Goal: Transaction & Acquisition: Purchase product/service

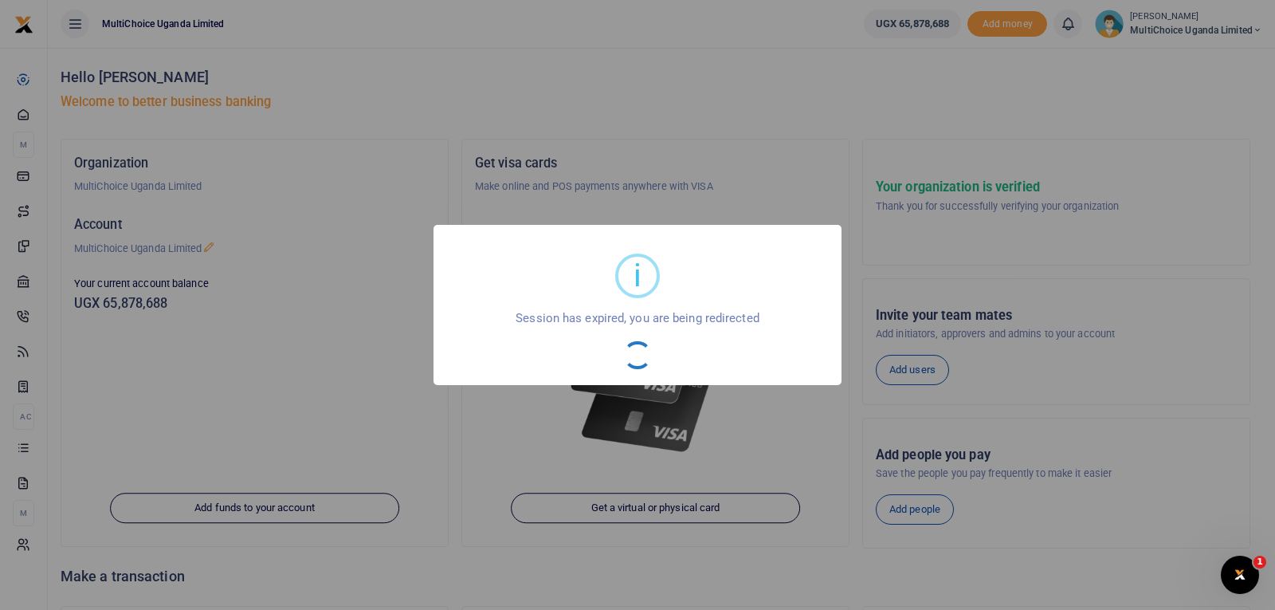
click at [555, 118] on div "i × Session has expired, you are being redirected OK No Cancel" at bounding box center [637, 305] width 1275 height 610
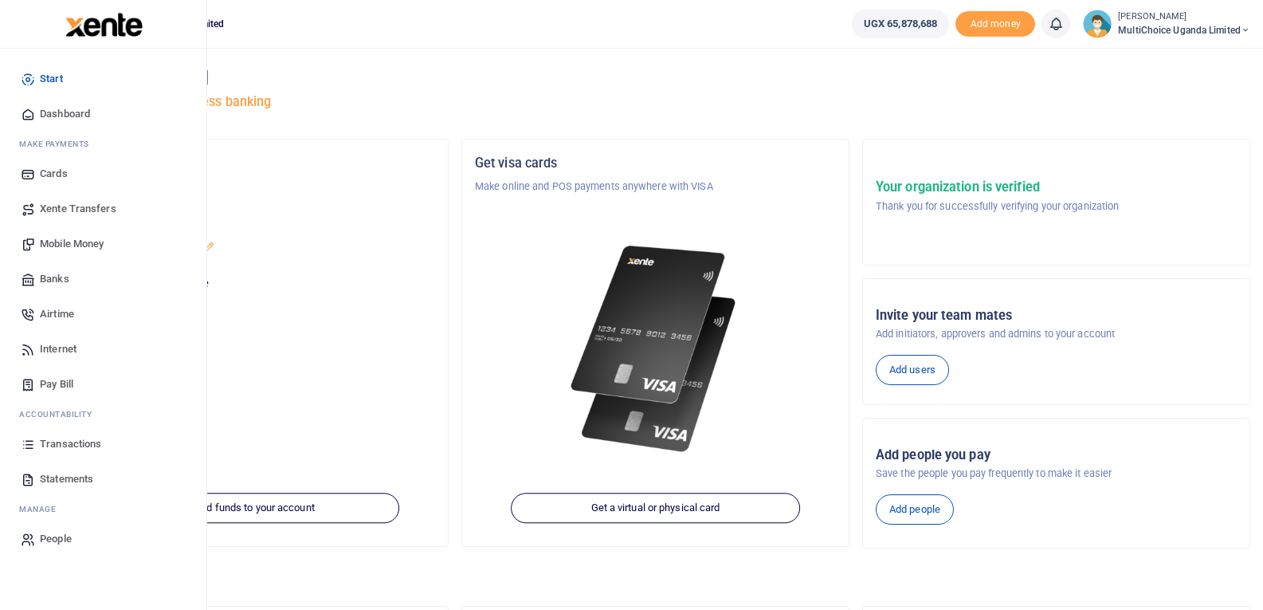
click at [77, 241] on span "Mobile Money" at bounding box center [72, 244] width 64 height 16
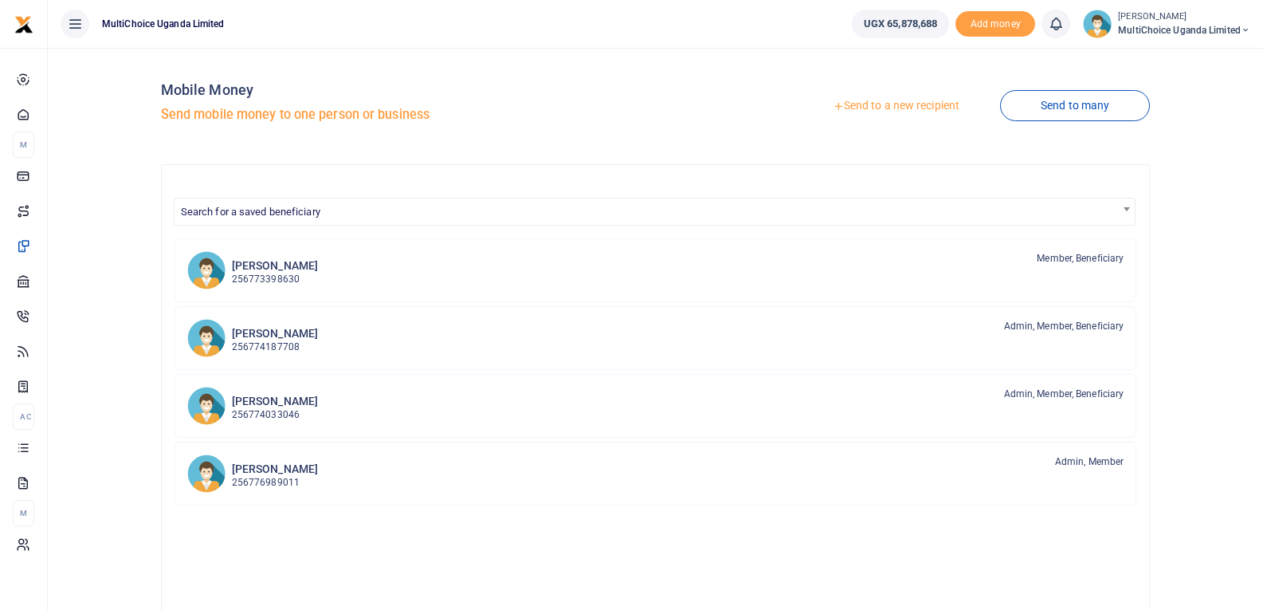
drag, startPoint x: 879, startPoint y: 102, endPoint x: 880, endPoint y: 110, distance: 8.1
click at [876, 103] on link "Send to a new recipient" at bounding box center [896, 106] width 208 height 29
click at [861, 105] on link "Send to a new recipient" at bounding box center [896, 106] width 208 height 29
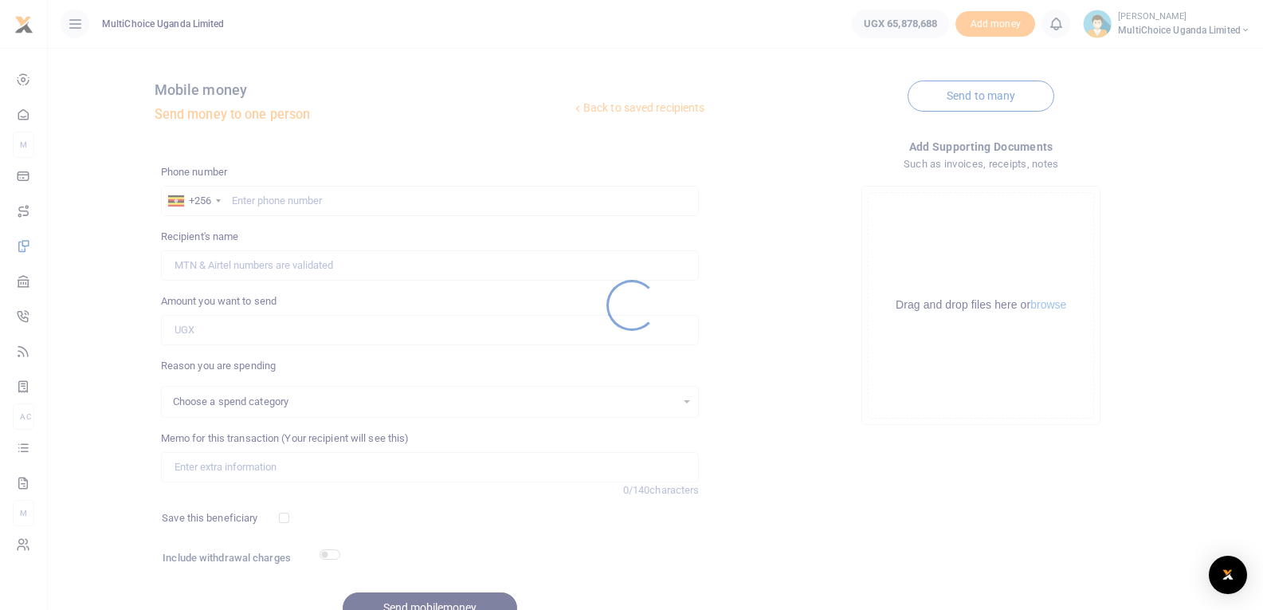
select select
click at [288, 201] on div at bounding box center [631, 305] width 1263 height 610
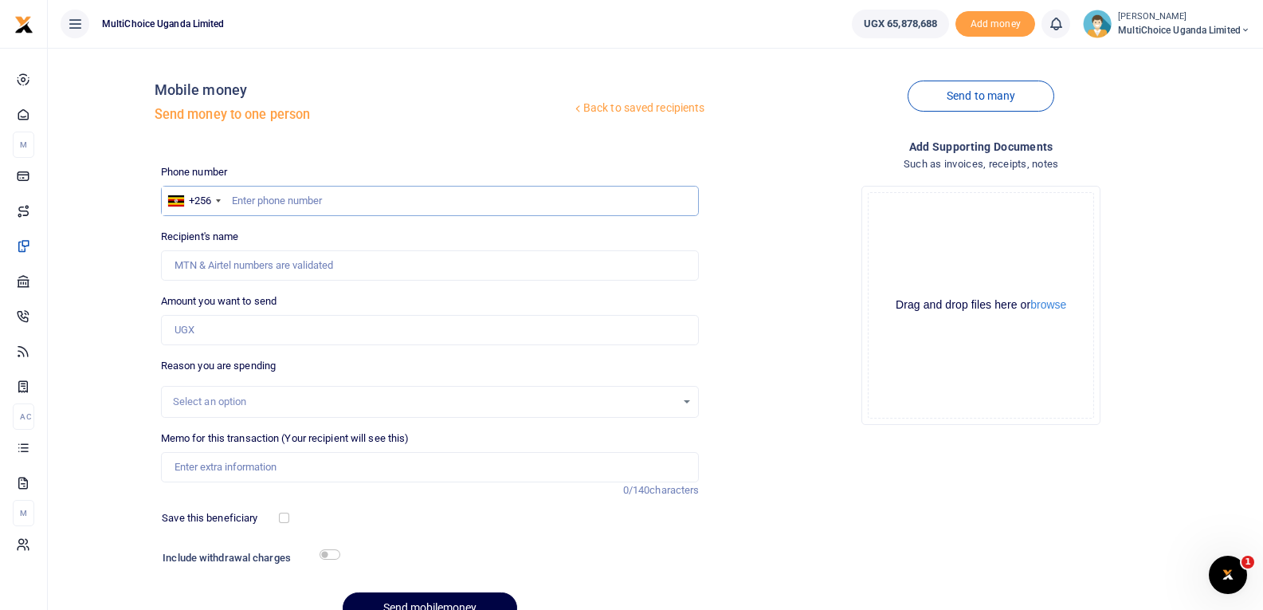
click at [315, 202] on input "text" at bounding box center [430, 201] width 539 height 30
type input "772441612"
type input "Mohammed Athiyo"
type input "772441612"
click at [252, 338] on input "Amount you want to send" at bounding box center [430, 330] width 539 height 30
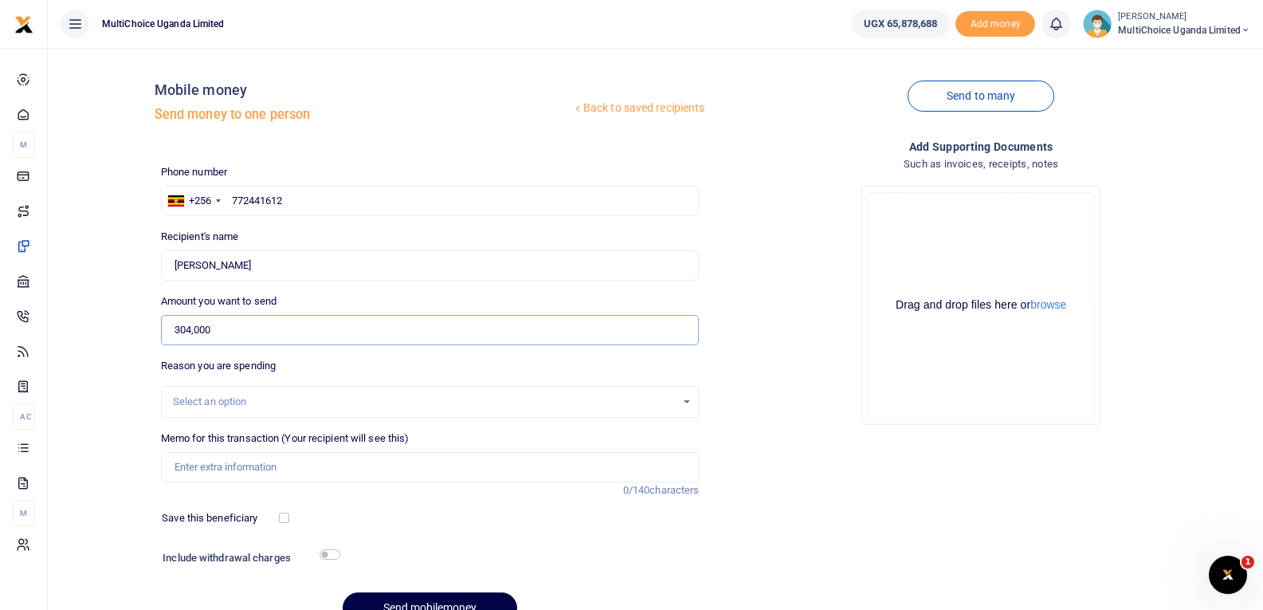
type input "304,000"
click at [239, 461] on input "Memo for this transaction (Your recipient will see this)" at bounding box center [430, 467] width 539 height 30
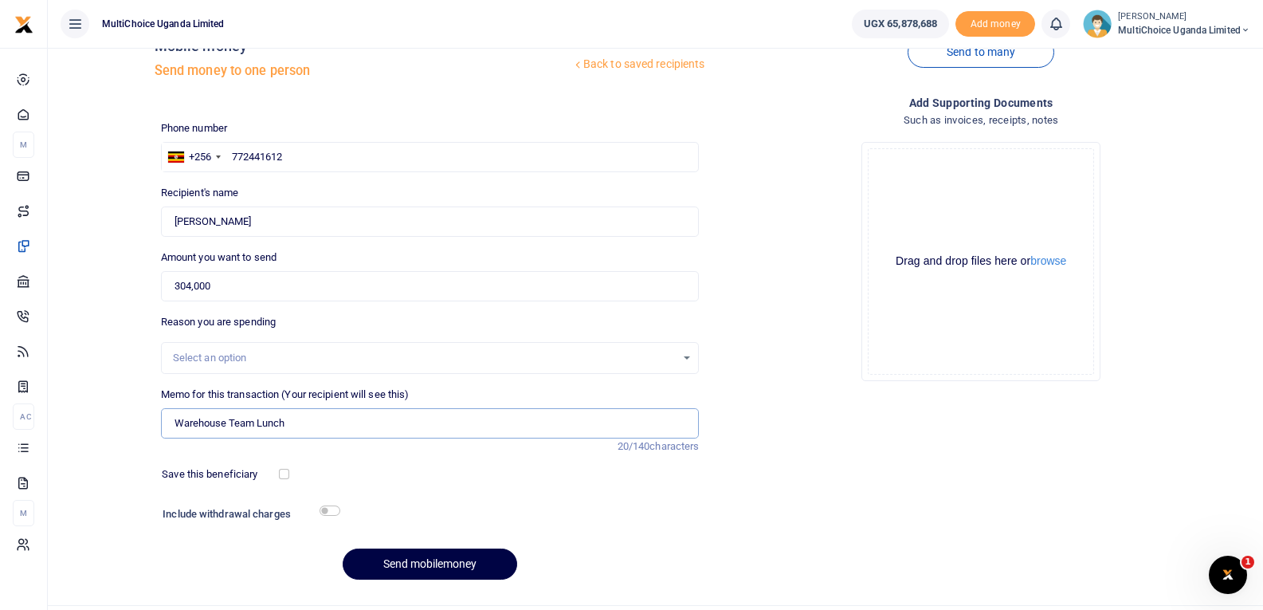
scroll to position [80, 0]
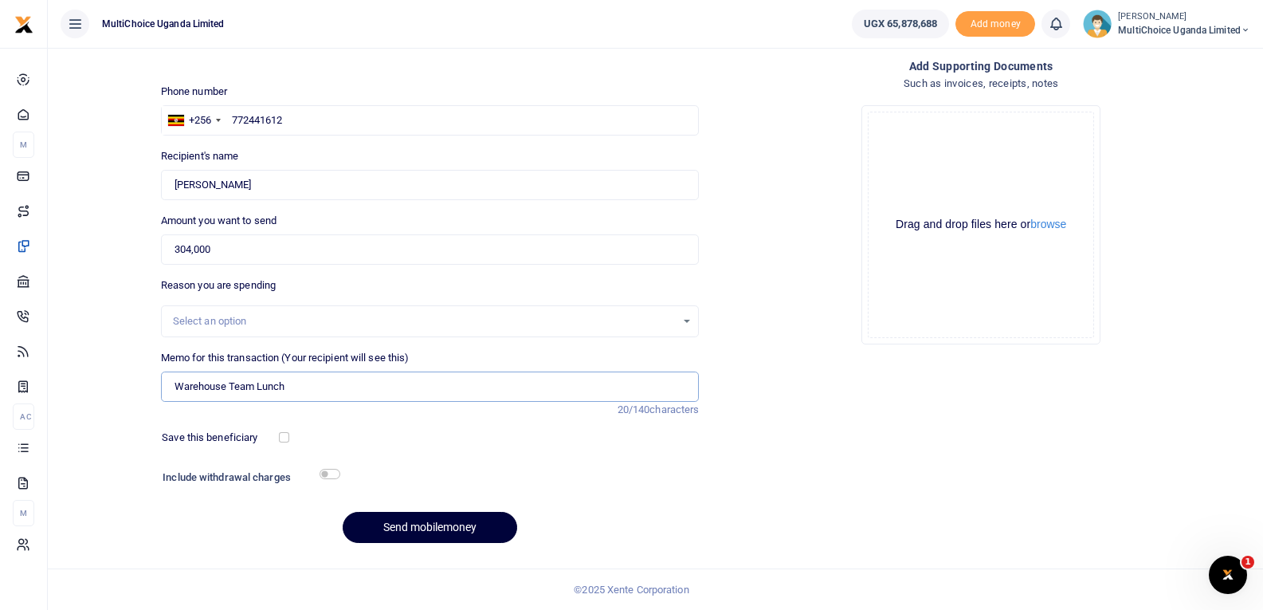
type input "Warehouse Team Lunch"
click at [433, 521] on button "Send mobilemoney" at bounding box center [430, 527] width 174 height 31
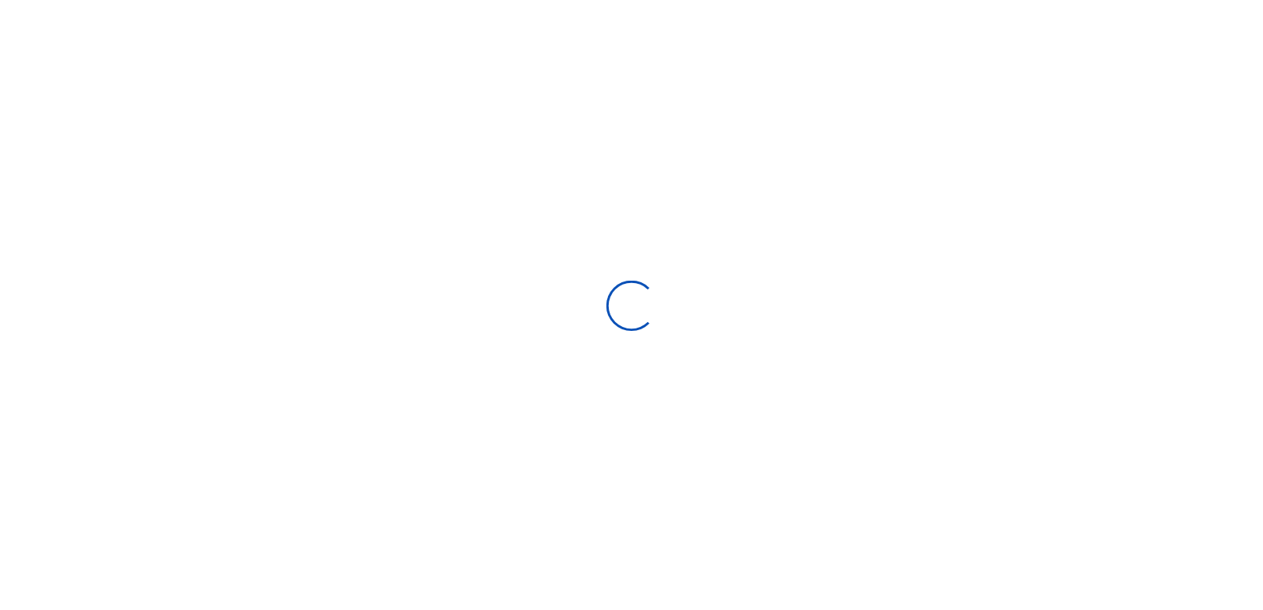
scroll to position [80, 0]
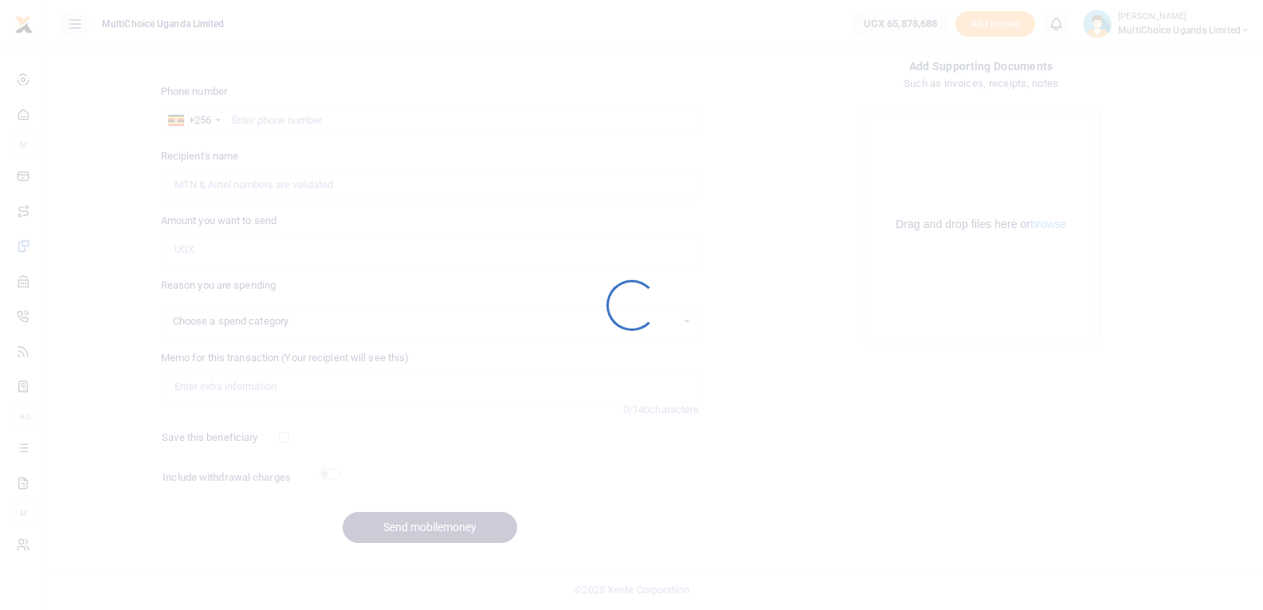
select select
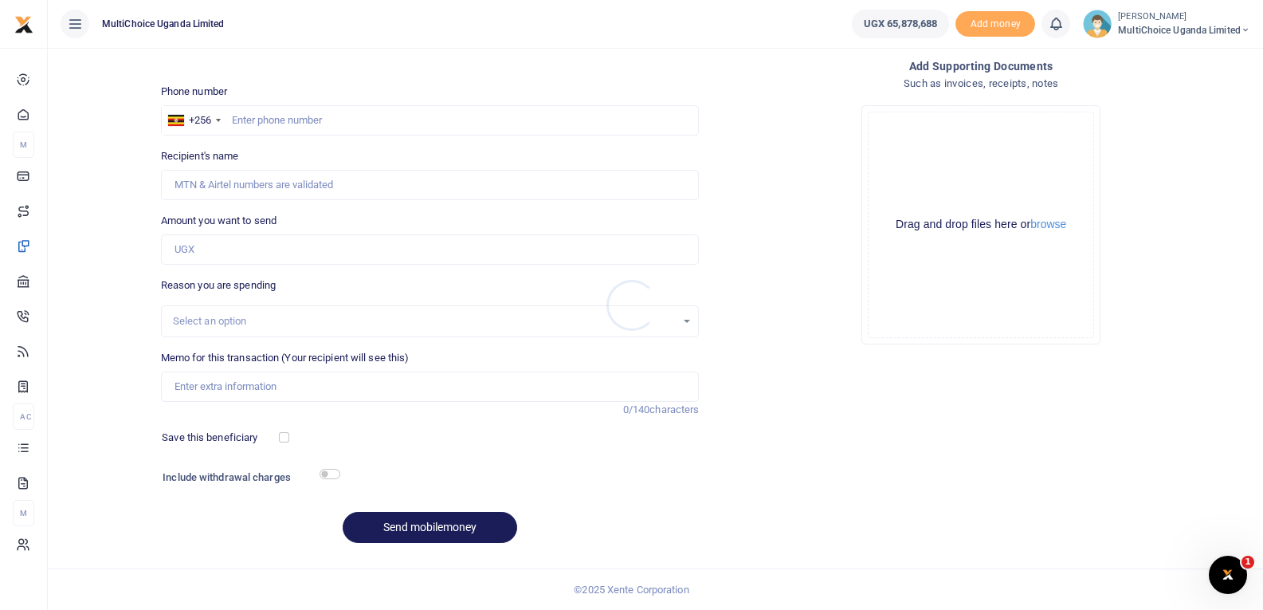
scroll to position [0, 0]
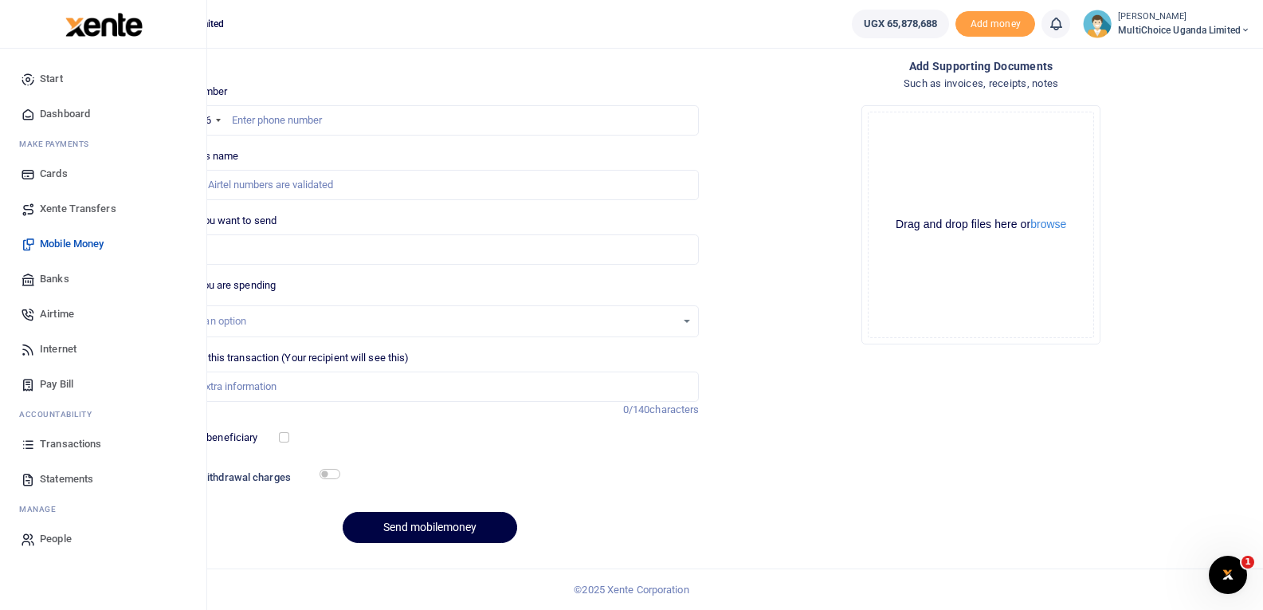
click at [72, 441] on span "Transactions" at bounding box center [70, 444] width 61 height 16
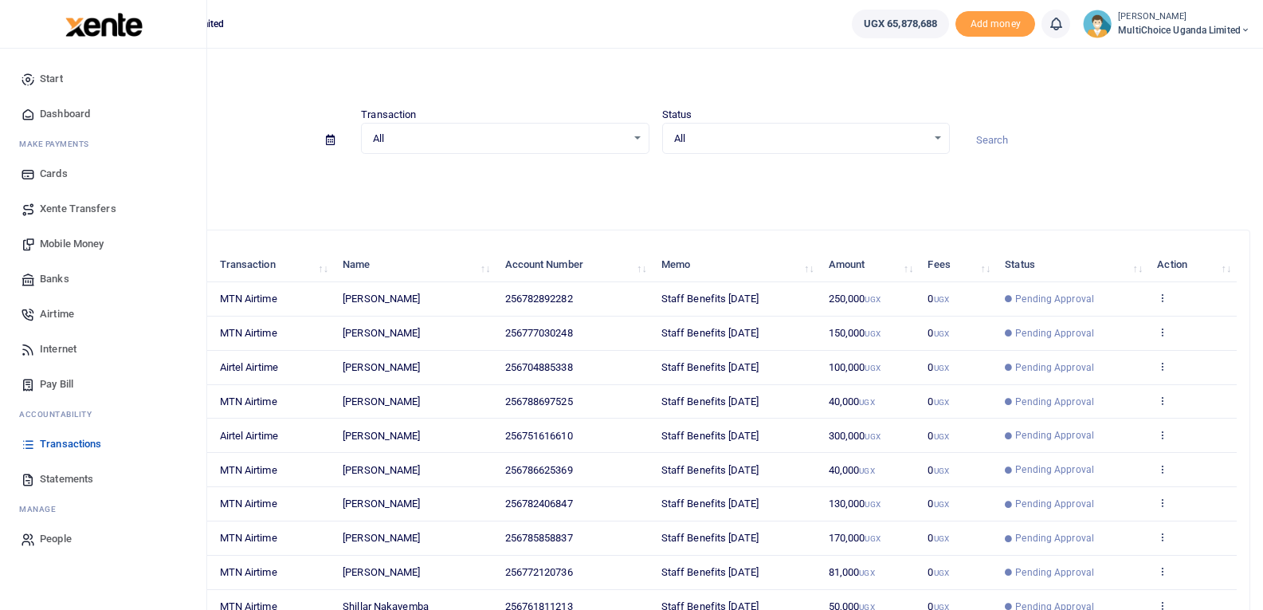
click at [65, 445] on span "Transactions" at bounding box center [70, 444] width 61 height 16
click at [41, 437] on span "Transactions" at bounding box center [70, 444] width 61 height 16
click at [47, 447] on span "Transactions" at bounding box center [70, 444] width 61 height 16
click at [65, 448] on span "Transactions" at bounding box center [70, 444] width 61 height 16
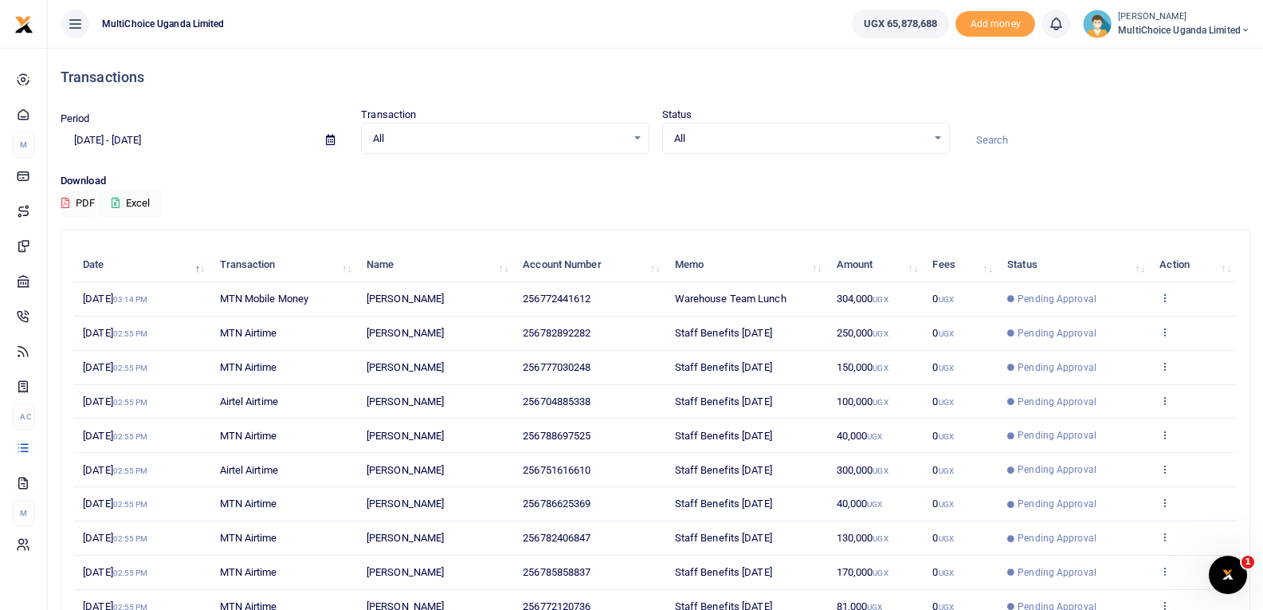
click at [1166, 295] on icon at bounding box center [1164, 297] width 10 height 11
click at [1119, 330] on link "View details" at bounding box center [1107, 324] width 126 height 22
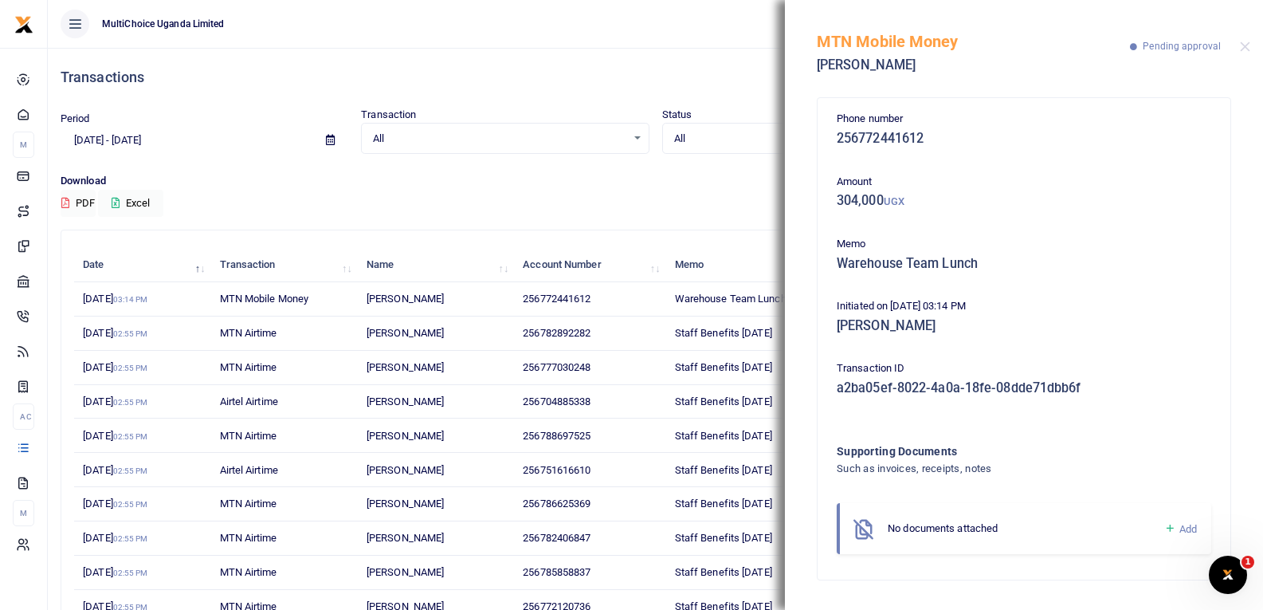
click at [1173, 528] on icon at bounding box center [1170, 528] width 12 height 14
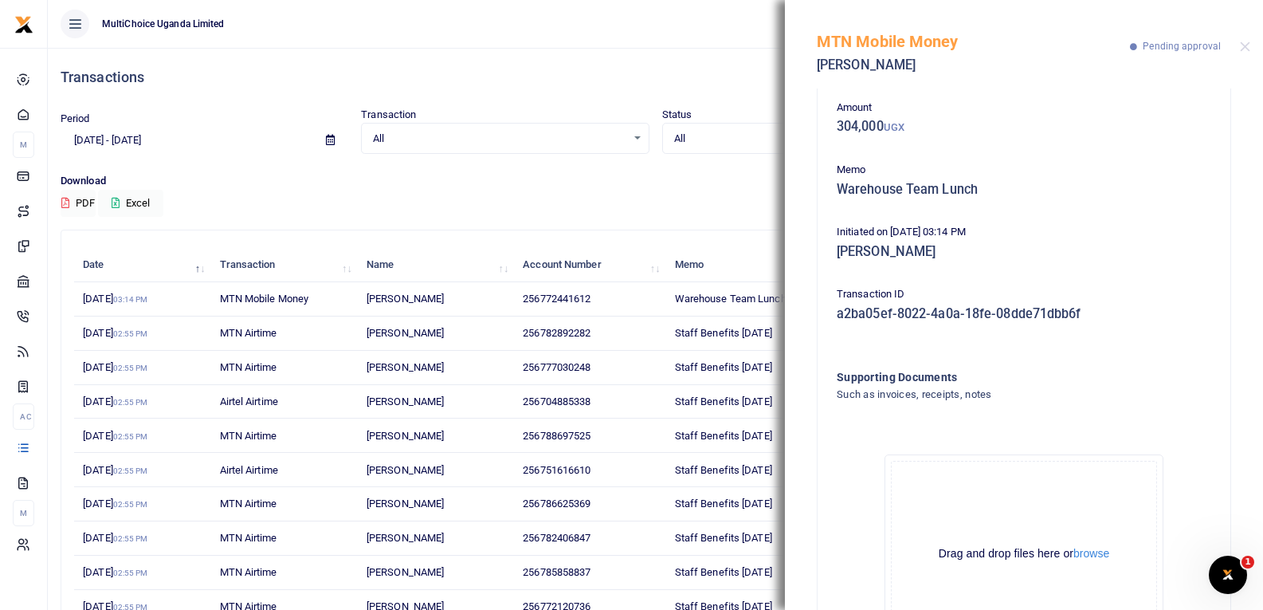
scroll to position [176, 0]
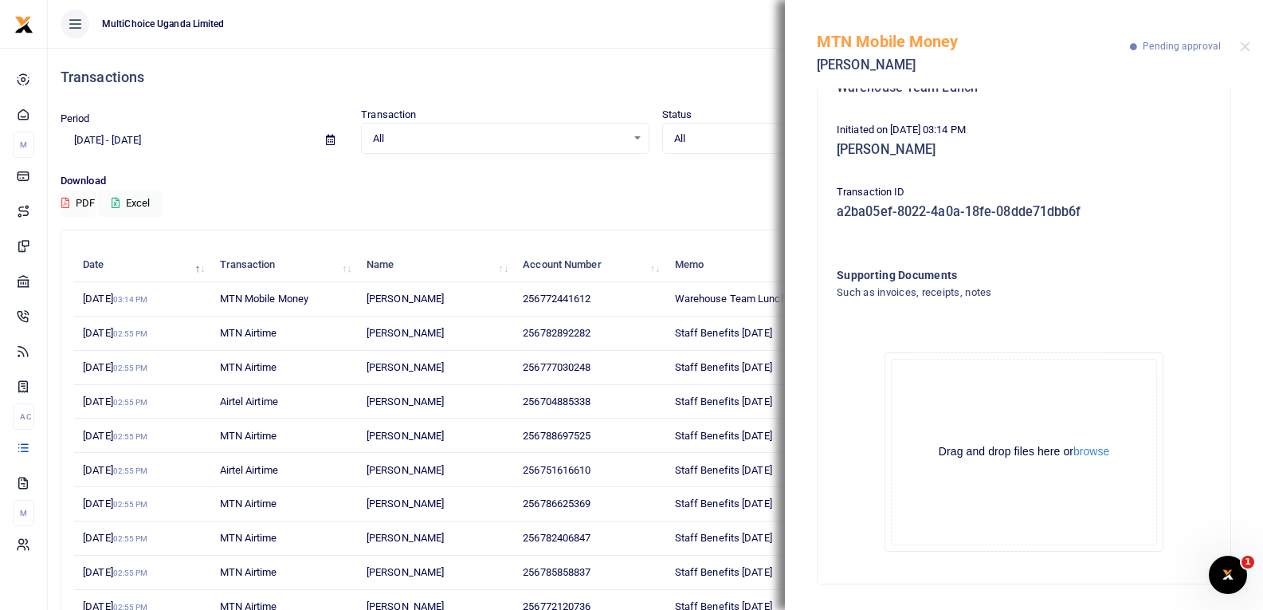
click at [1104, 440] on div "Drag and drop files here or browse Powered by Uppy" at bounding box center [1024, 452] width 266 height 186
click at [1103, 449] on button "browse" at bounding box center [1091, 451] width 36 height 12
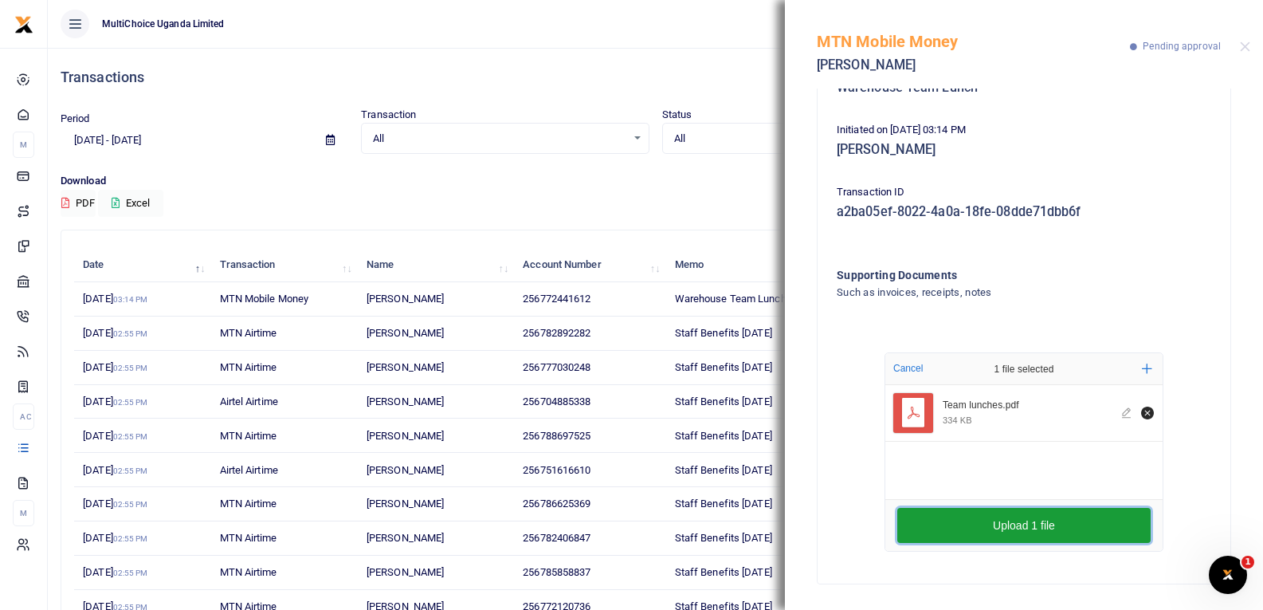
click at [966, 523] on button "Upload 1 file" at bounding box center [1023, 525] width 253 height 35
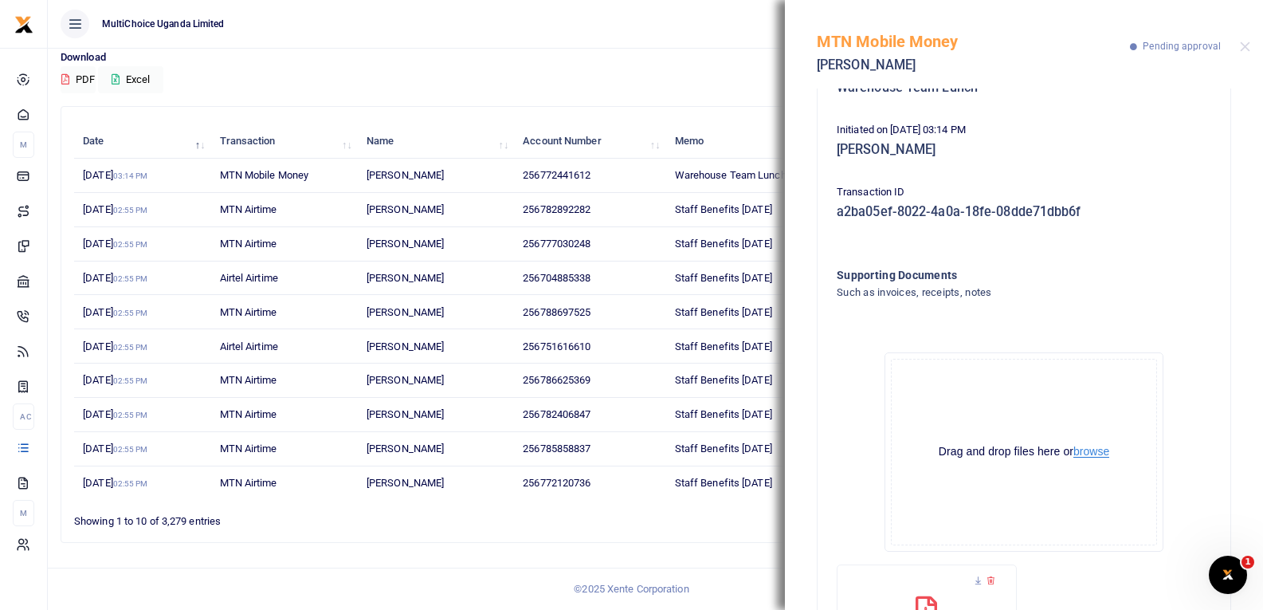
scroll to position [327, 0]
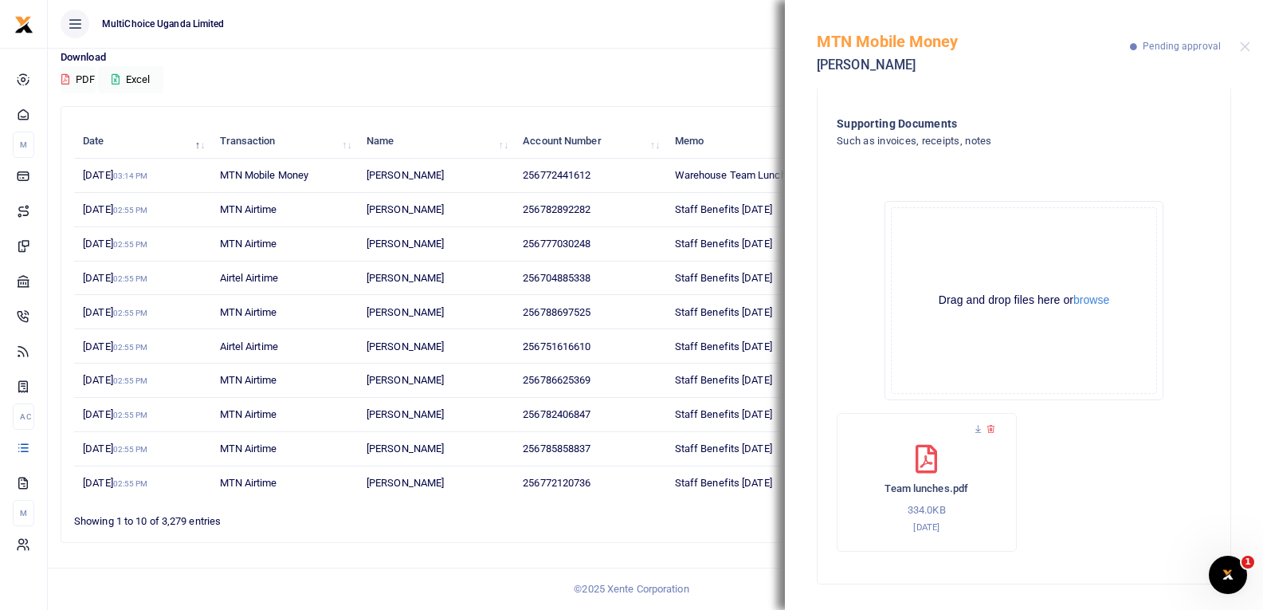
click at [583, 521] on ul "1 2 3 4 5 … 328" at bounding box center [901, 517] width 672 height 22
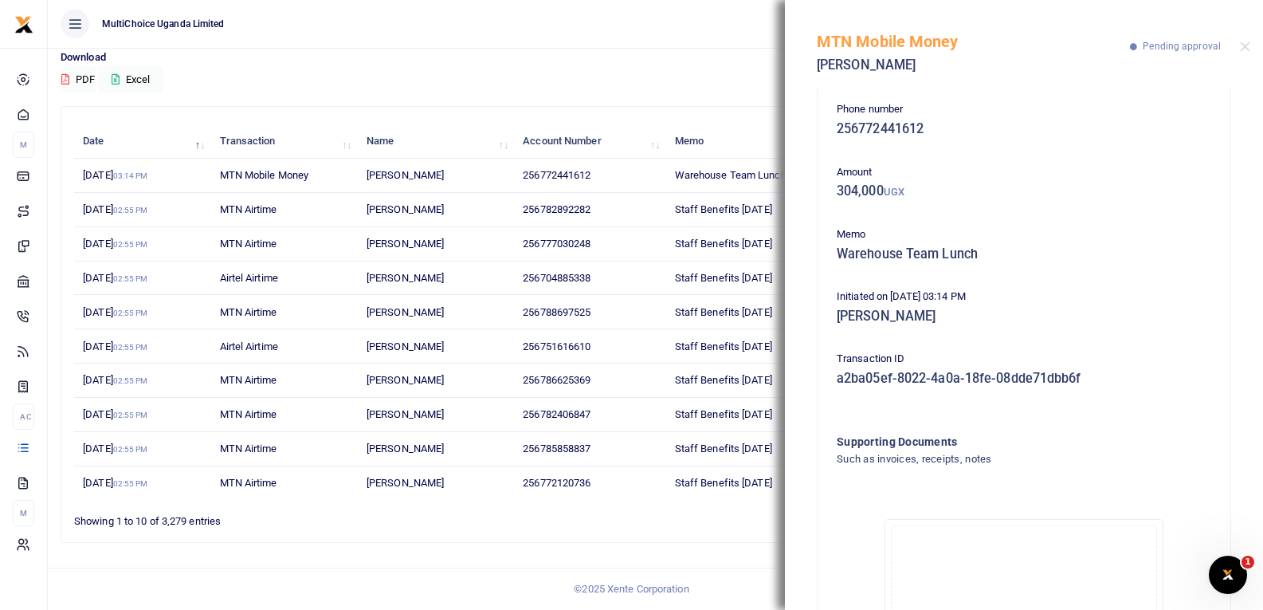
scroll to position [0, 0]
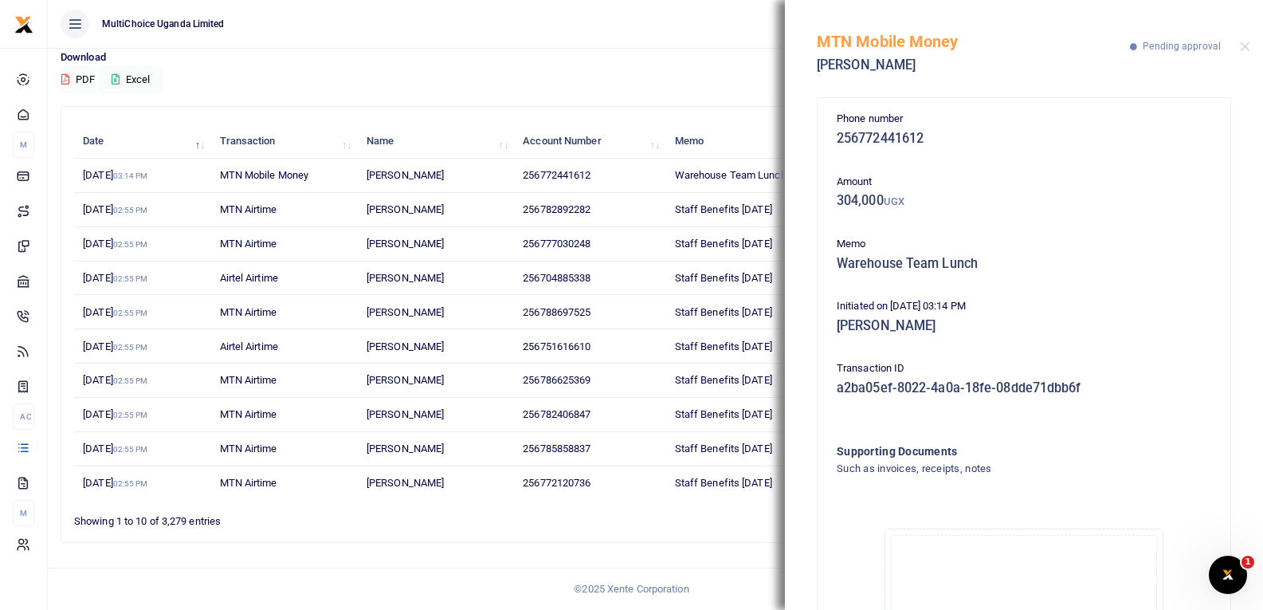
click at [1251, 44] on div "MTN Mobile Money Mohammed Athiyo Pending approval" at bounding box center [1024, 44] width 478 height 88
click at [1248, 45] on button "Close" at bounding box center [1245, 46] width 10 height 10
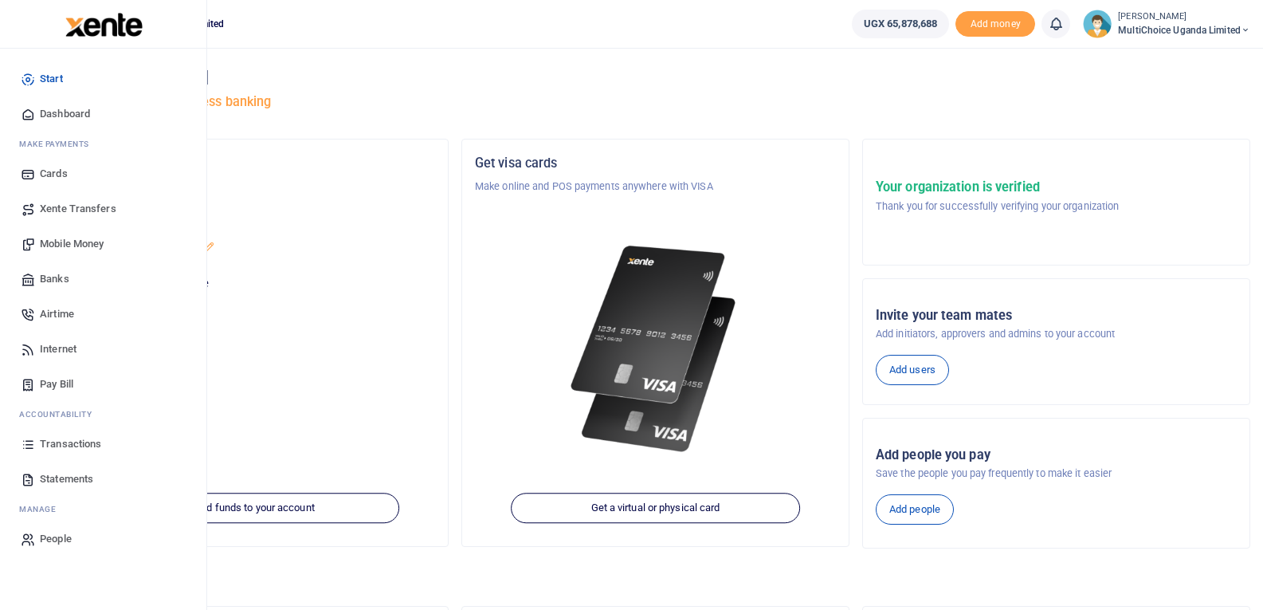
click at [91, 240] on span "Mobile Money" at bounding box center [72, 244] width 64 height 16
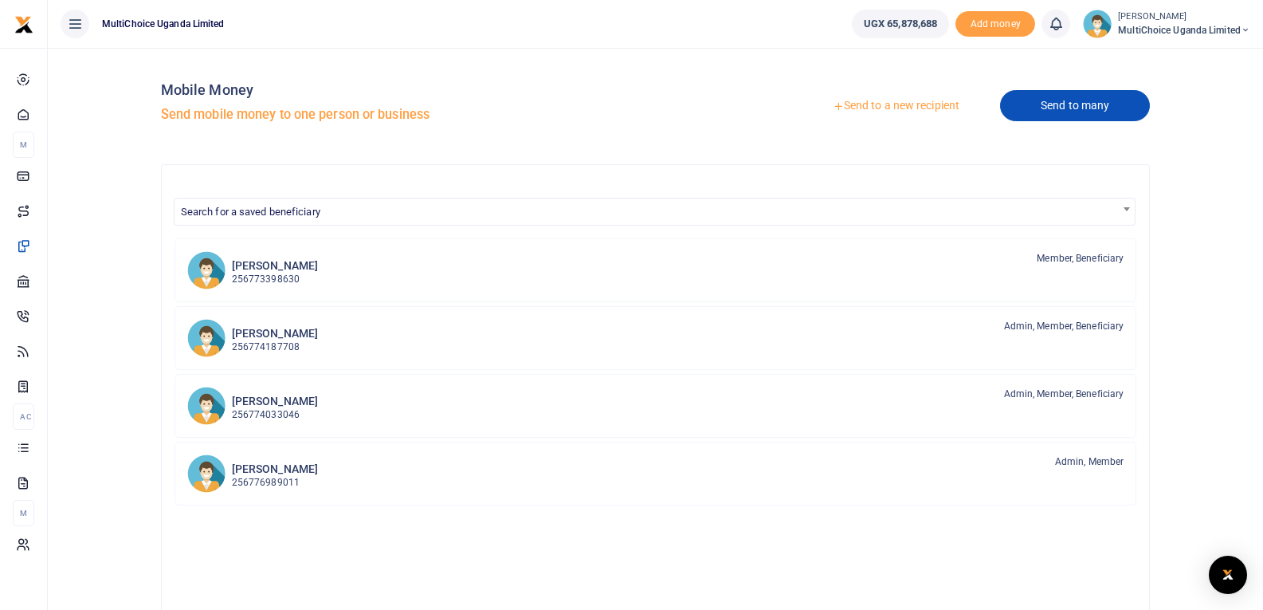
click at [1067, 109] on link "Send to many" at bounding box center [1075, 105] width 150 height 31
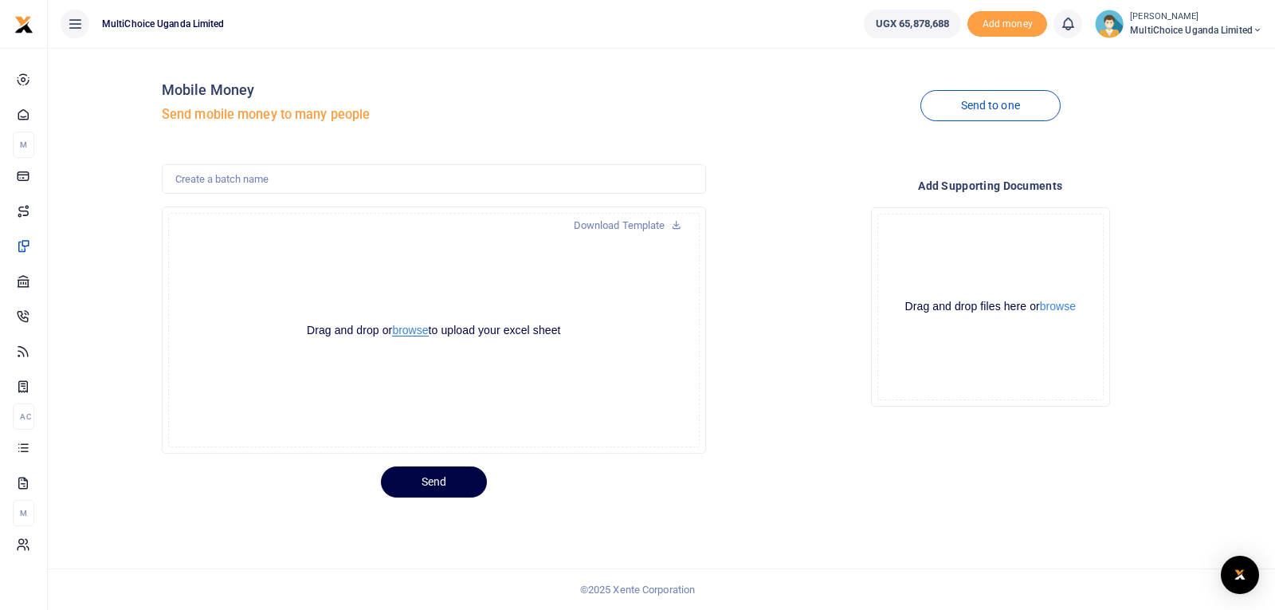
click at [401, 331] on button "browse" at bounding box center [410, 330] width 36 height 12
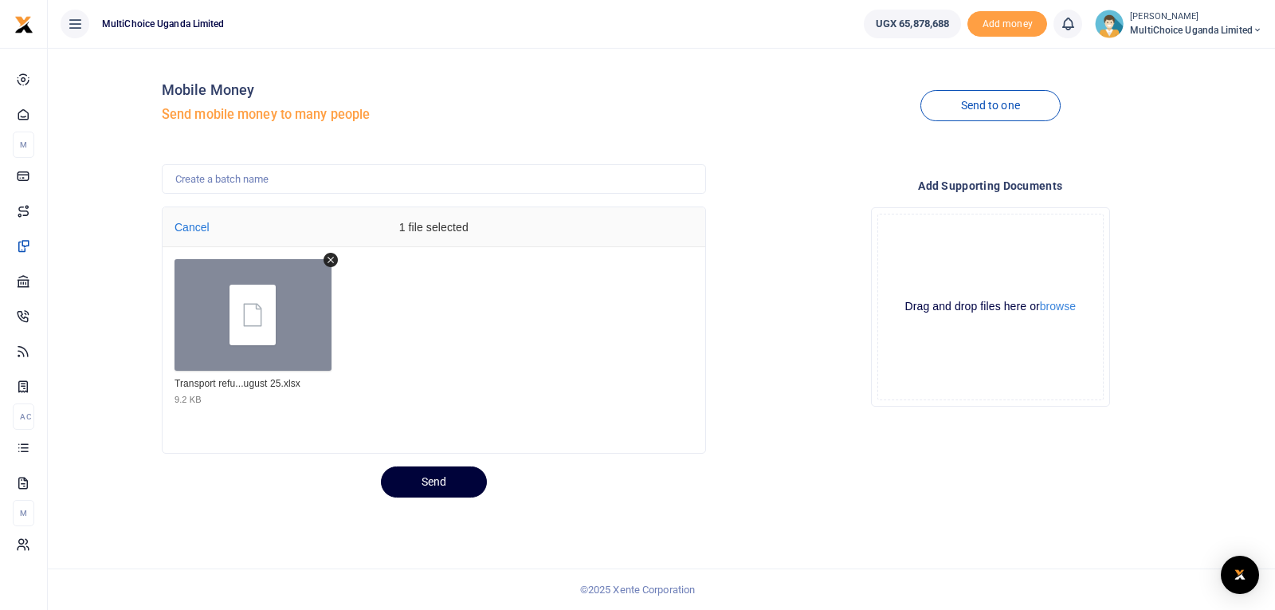
click at [451, 486] on button "Send" at bounding box center [434, 481] width 106 height 31
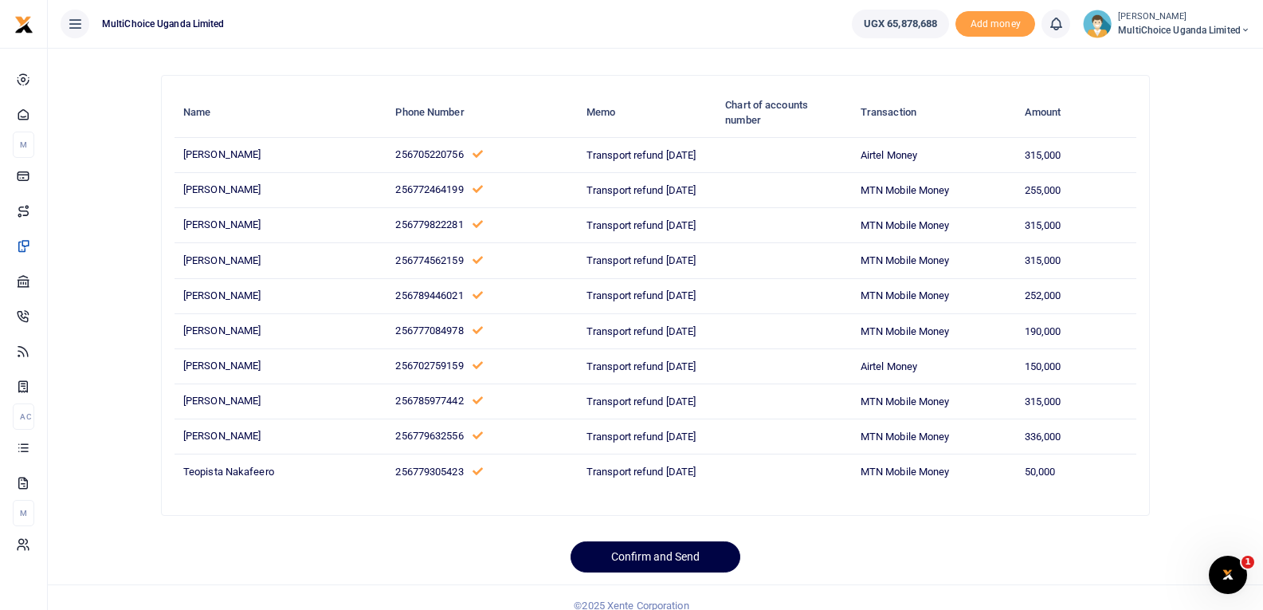
scroll to position [90, 0]
click at [669, 540] on button "Confirm and Send" at bounding box center [655, 555] width 170 height 31
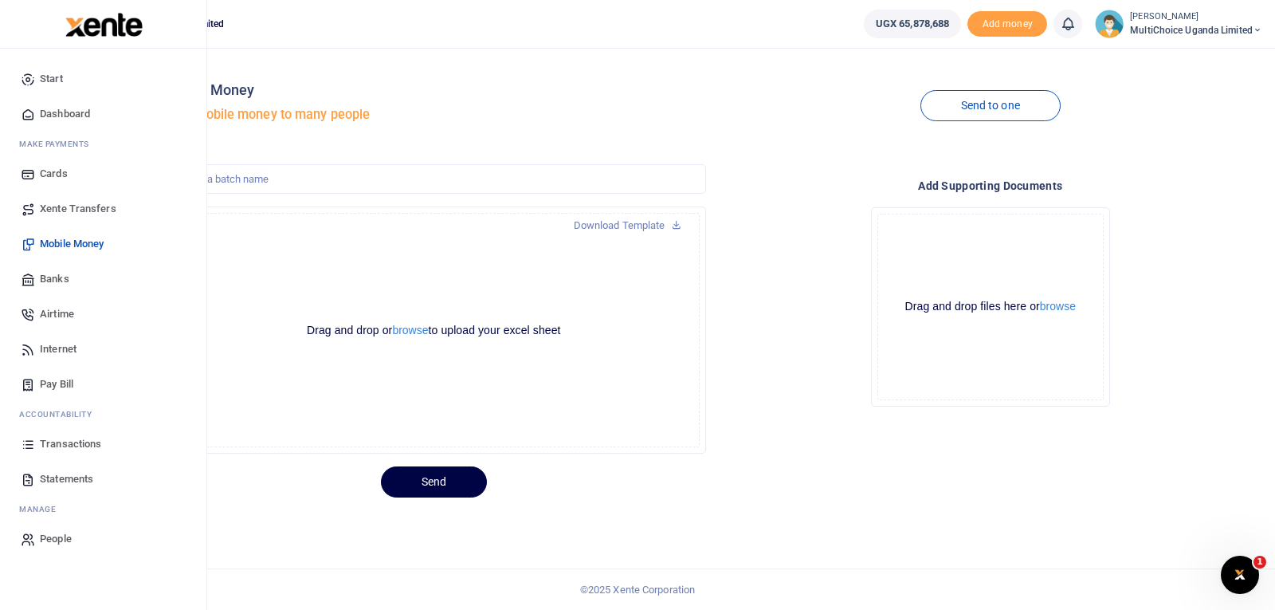
click at [56, 446] on span "Transactions" at bounding box center [70, 444] width 61 height 16
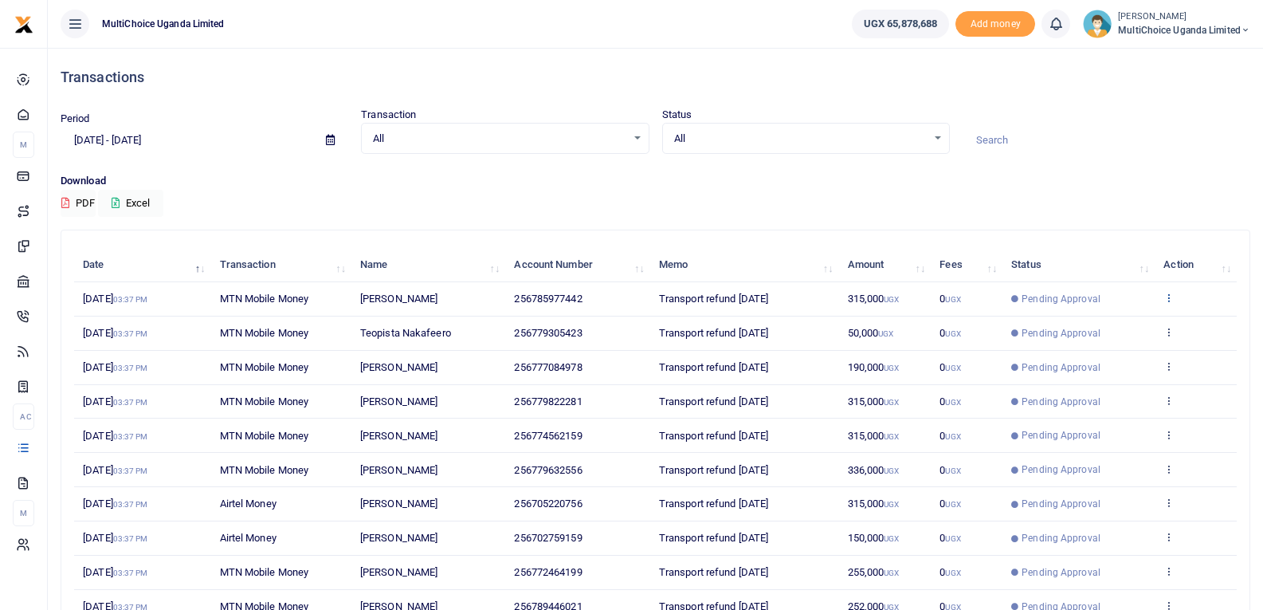
click at [1173, 296] on icon at bounding box center [1168, 297] width 10 height 11
click at [1139, 335] on link "View details" at bounding box center [1111, 324] width 126 height 22
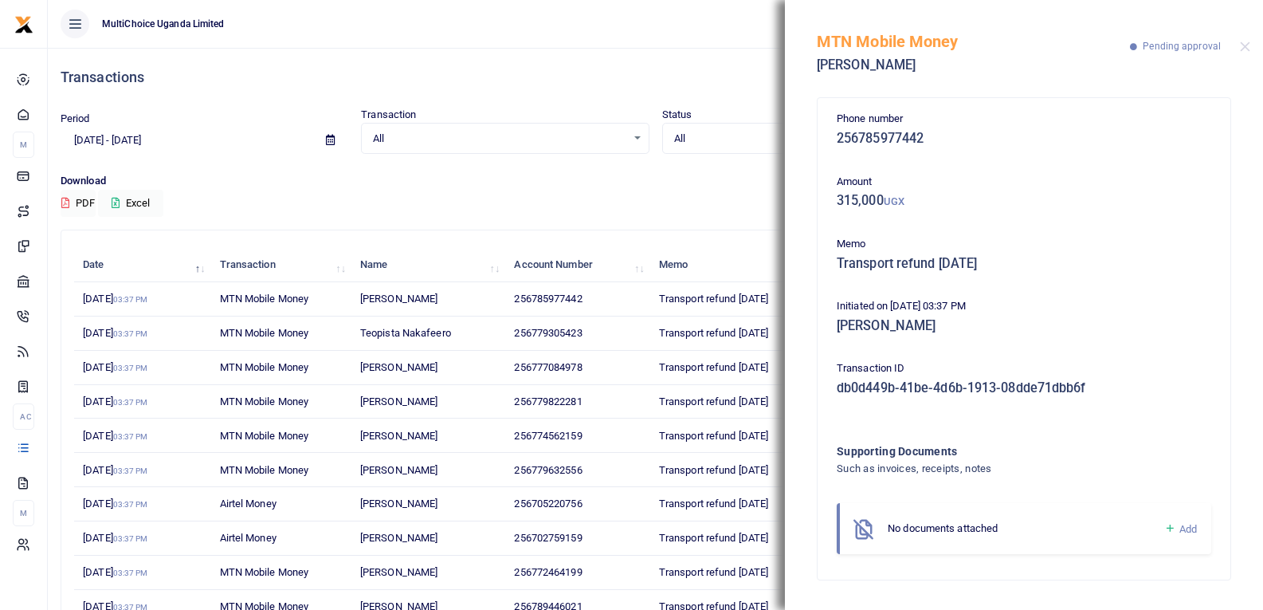
click at [1176, 529] on link "Add" at bounding box center [1180, 529] width 33 height 18
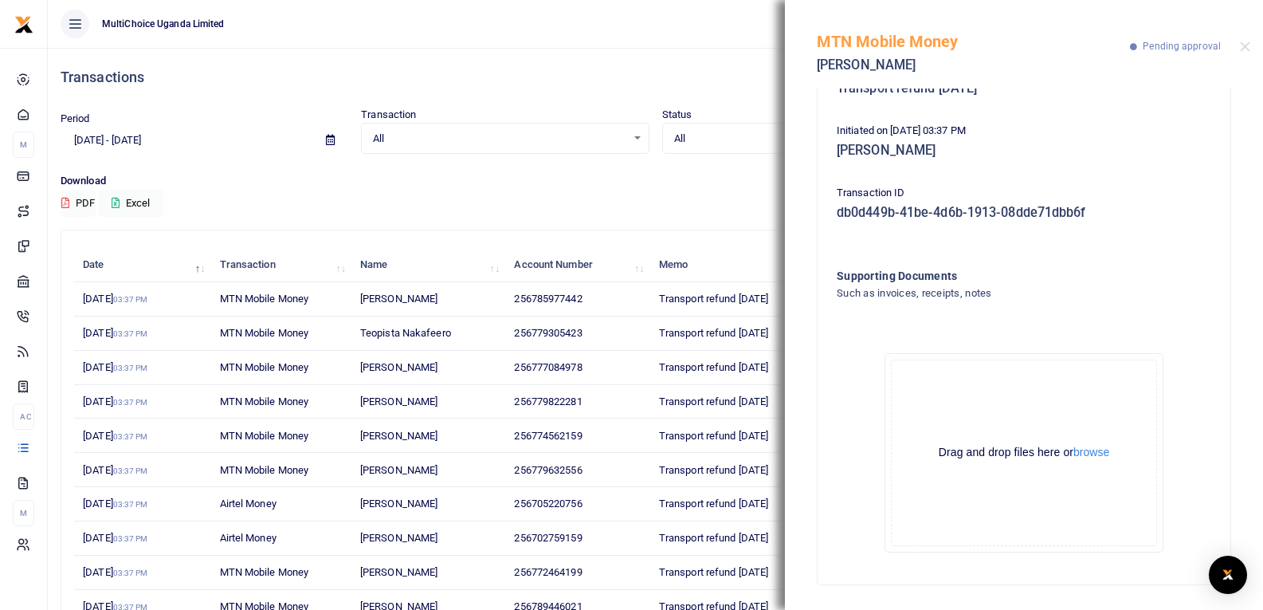
scroll to position [176, 0]
click at [1085, 437] on div "Drag and drop files here or browse Powered by Uppy" at bounding box center [1024, 452] width 266 height 186
click at [1094, 451] on button "browse" at bounding box center [1091, 451] width 36 height 12
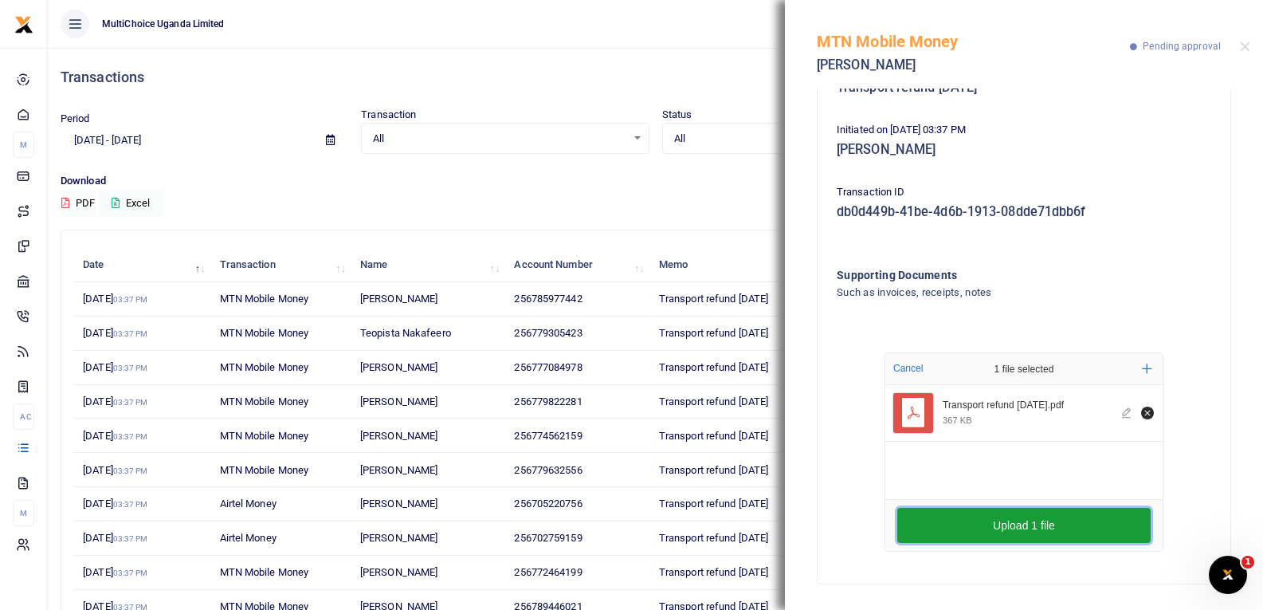
click at [1052, 526] on button "Upload 1 file" at bounding box center [1023, 525] width 253 height 35
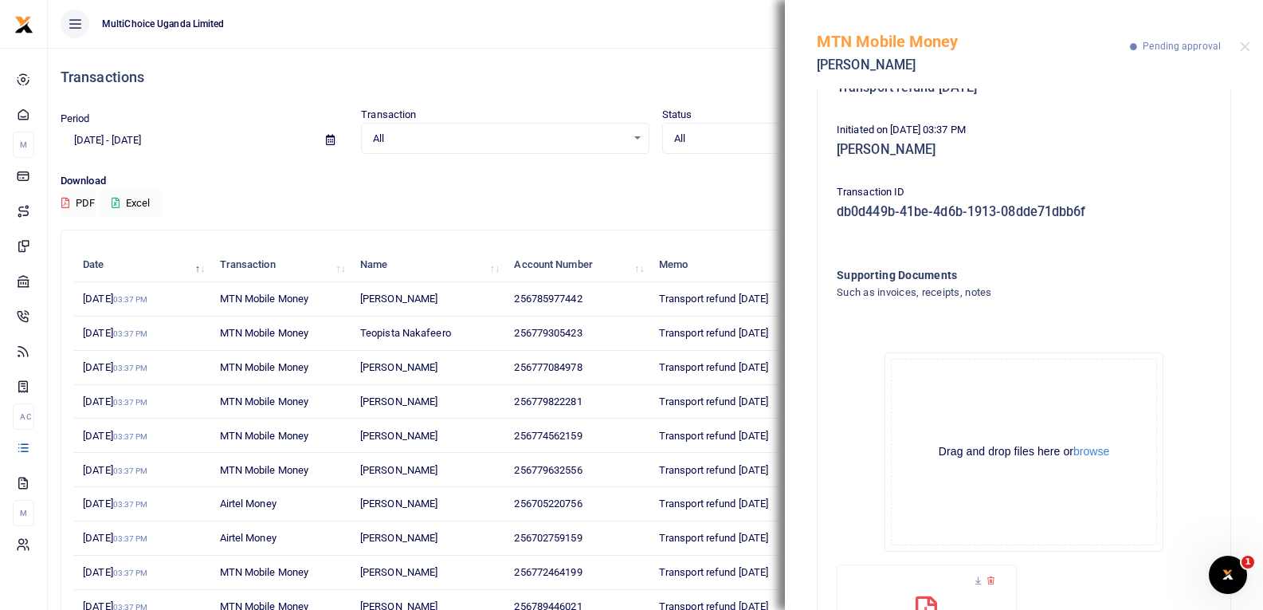
click at [698, 203] on div "Download PDF Excel" at bounding box center [656, 195] width 1190 height 44
click at [1249, 45] on button "Close" at bounding box center [1245, 46] width 10 height 10
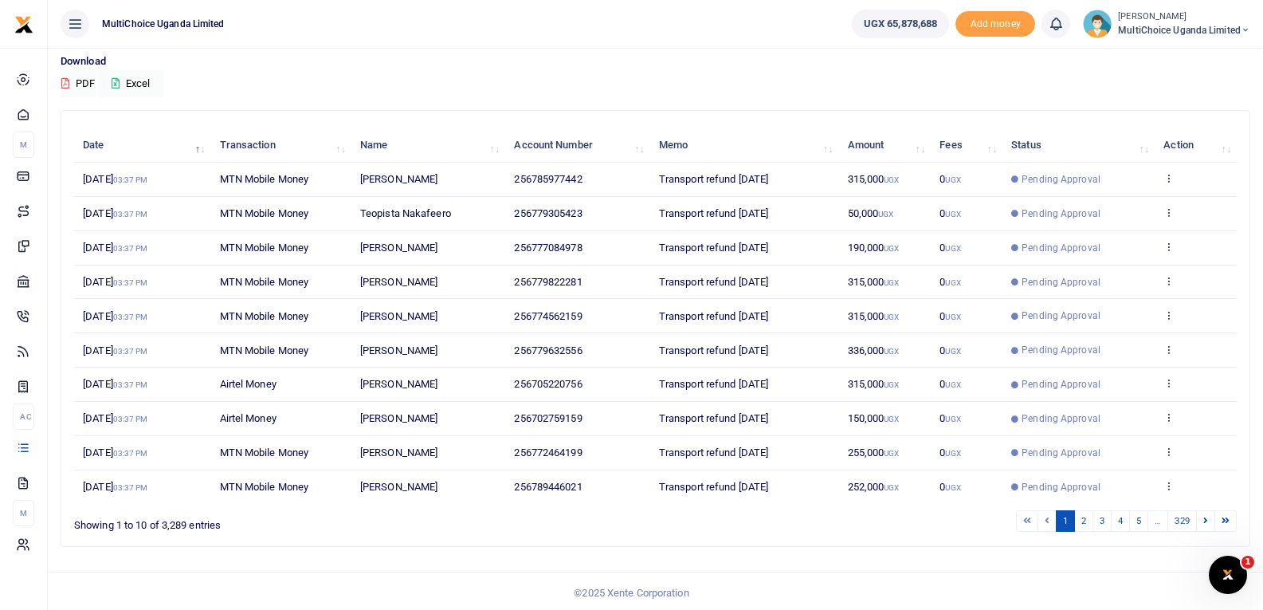
scroll to position [124, 0]
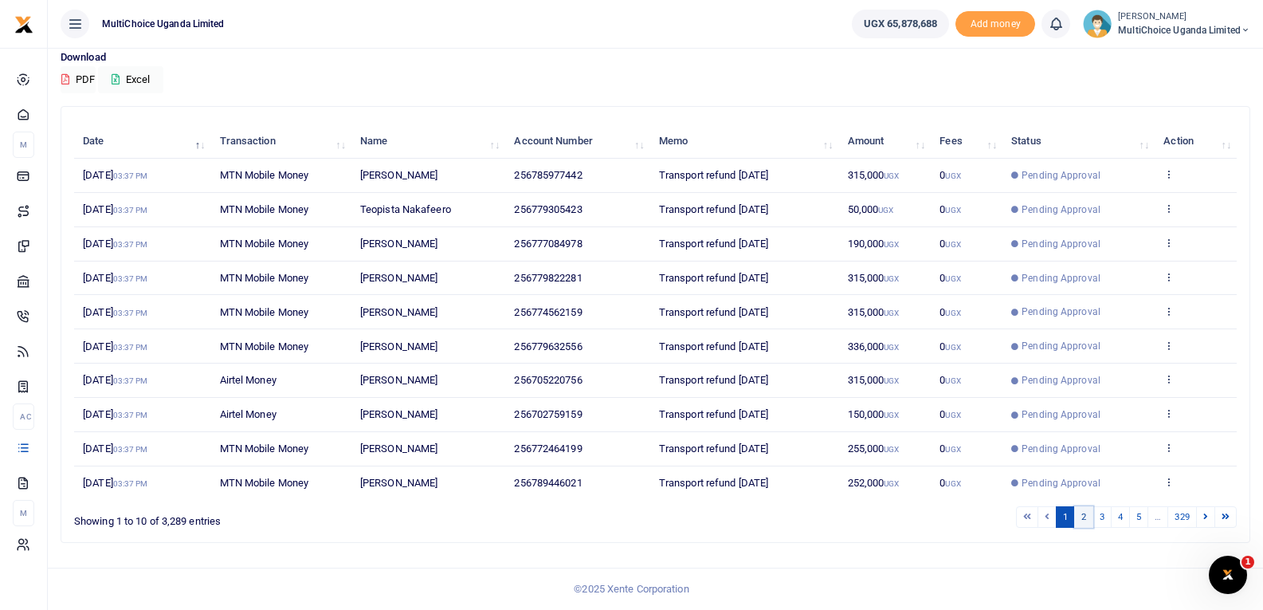
click at [1088, 521] on link "2" at bounding box center [1083, 517] width 19 height 22
